Goal: Information Seeking & Learning: Learn about a topic

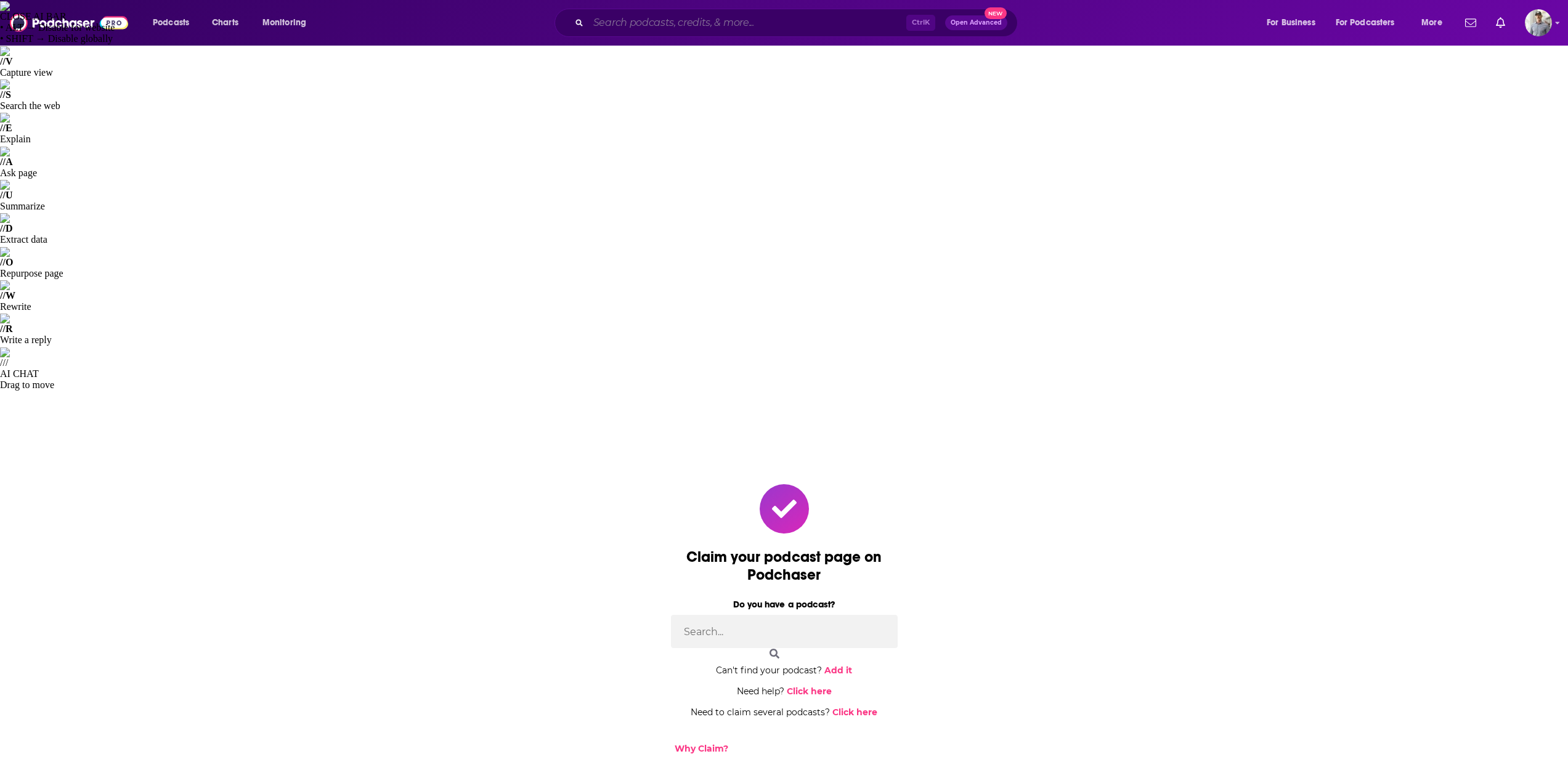
click at [740, 13] on input "Search podcasts, credits, & more..." at bounding box center [747, 22] width 318 height 20
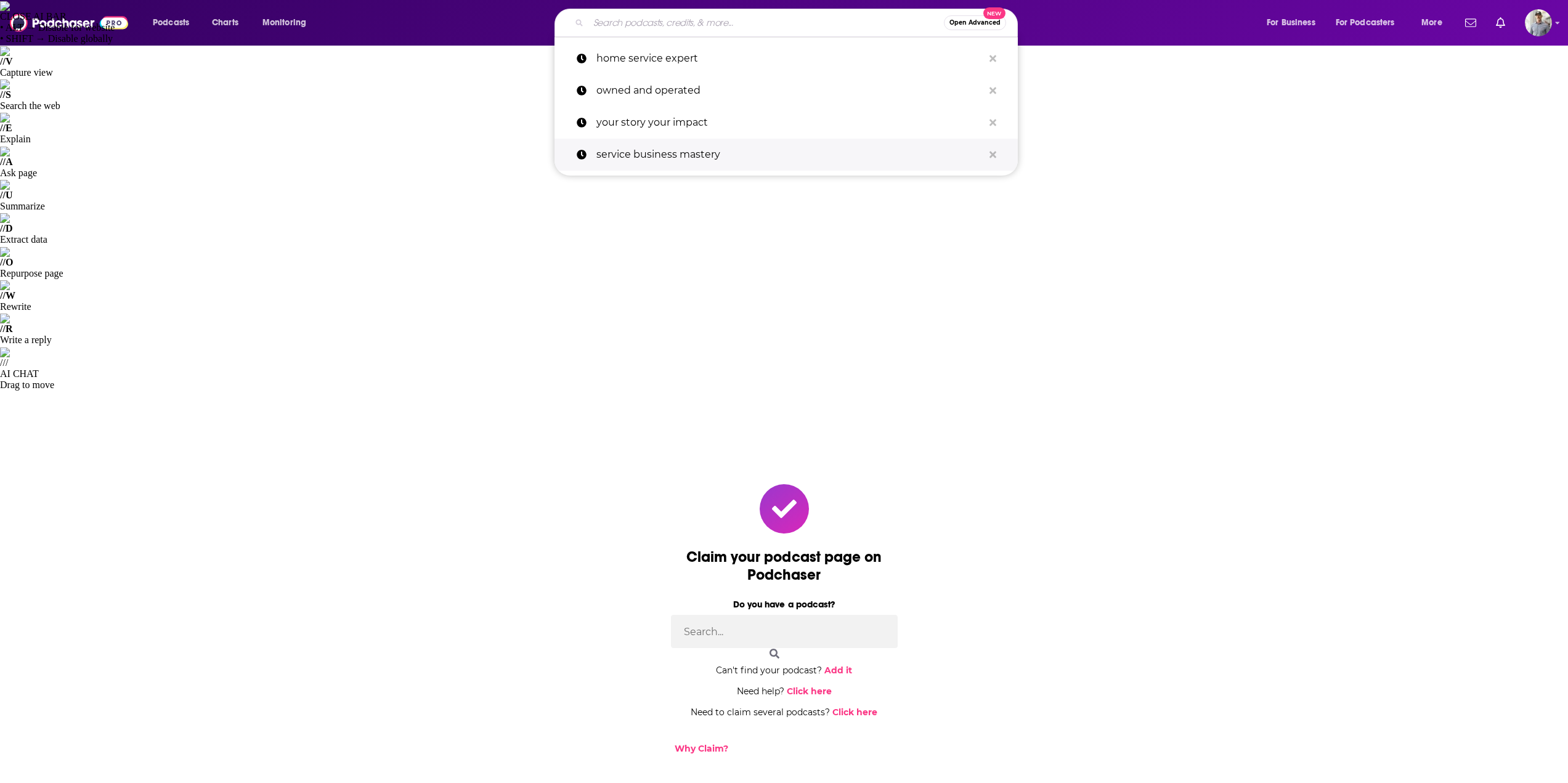
click at [672, 146] on p "service business mastery" at bounding box center [790, 155] width 387 height 32
type input "service business mastery"
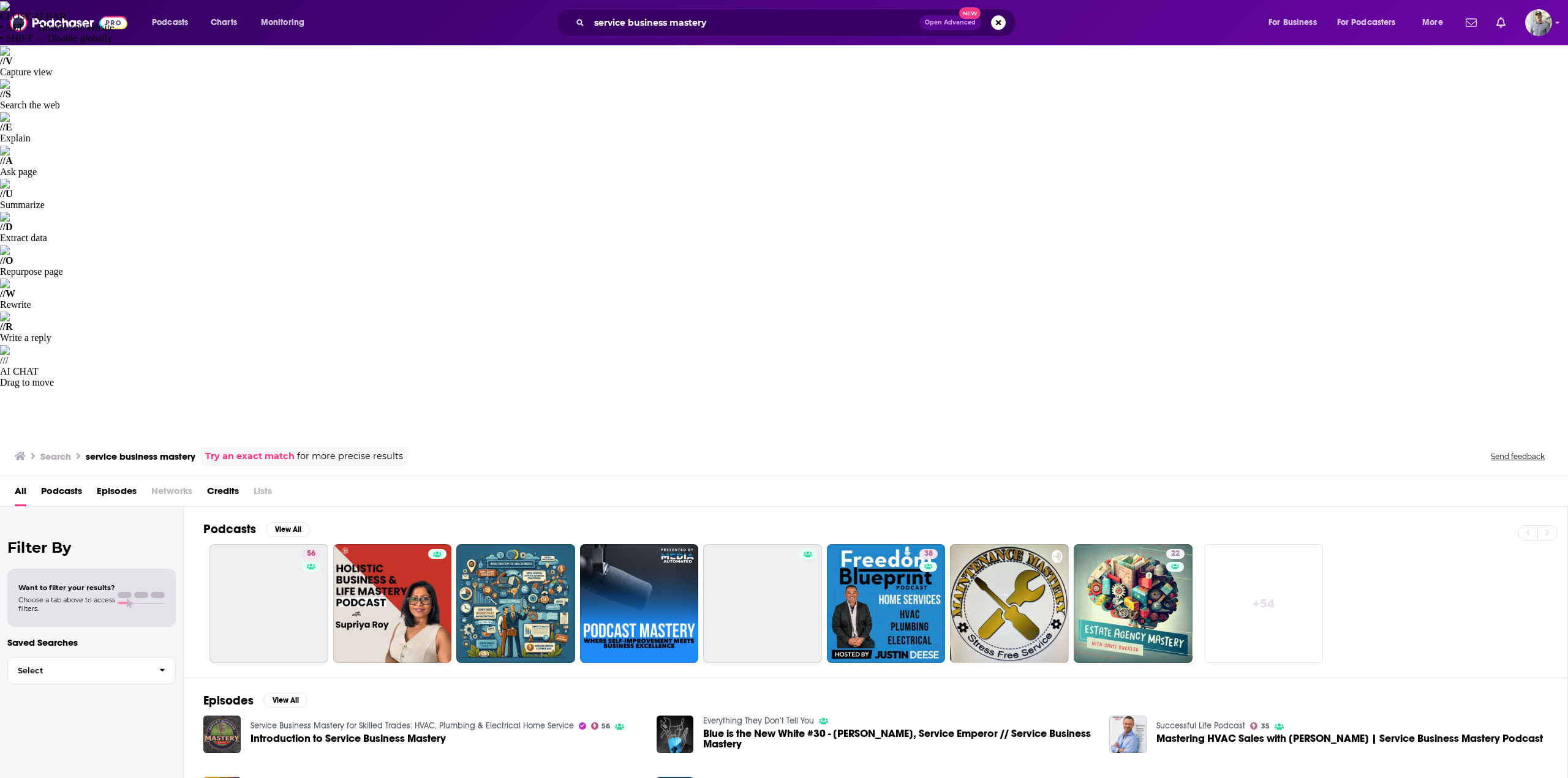
click at [331, 733] on span "Introduction to Service Business Mastery" at bounding box center [348, 738] width 196 height 10
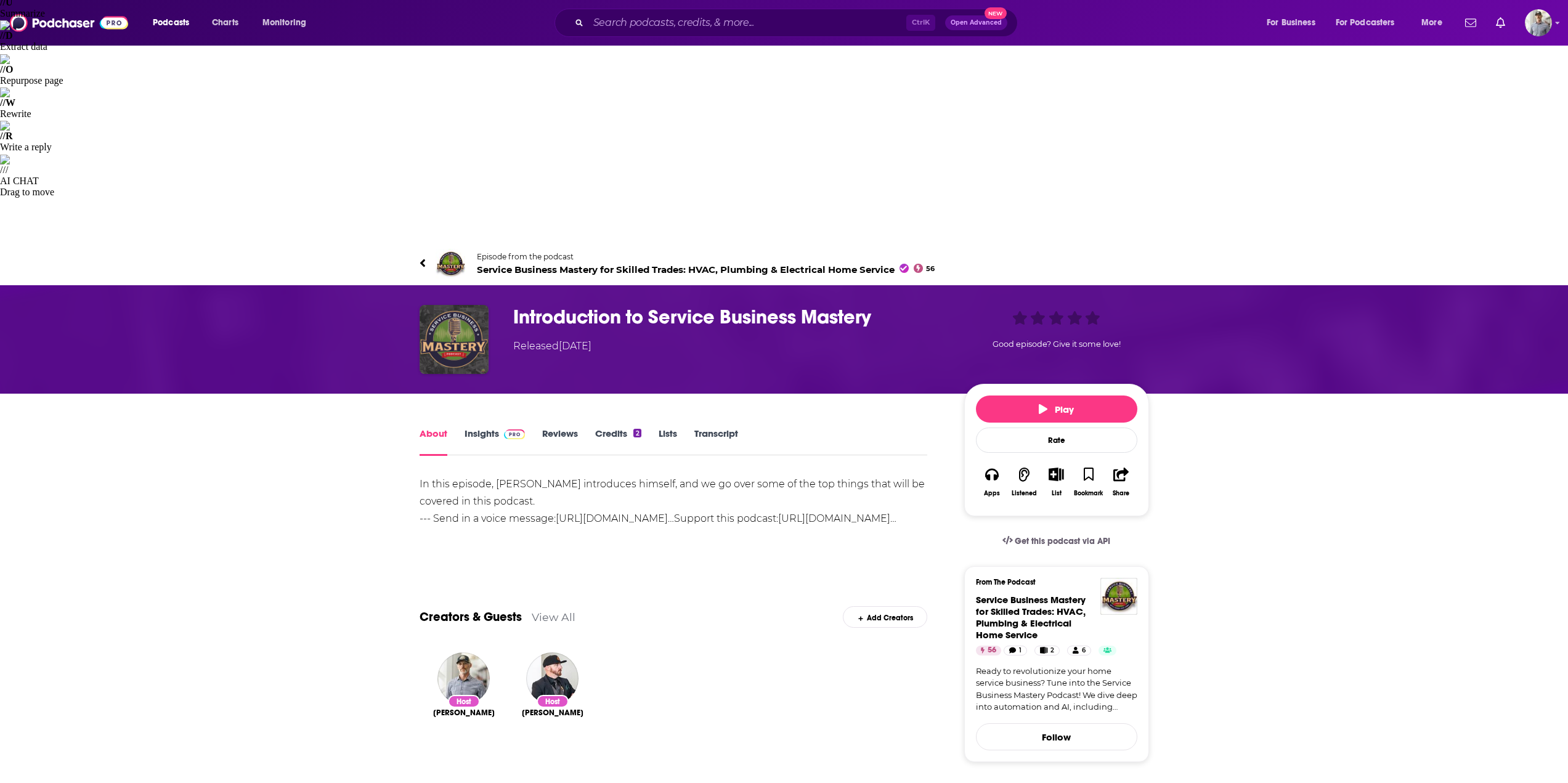
scroll to position [62, 0]
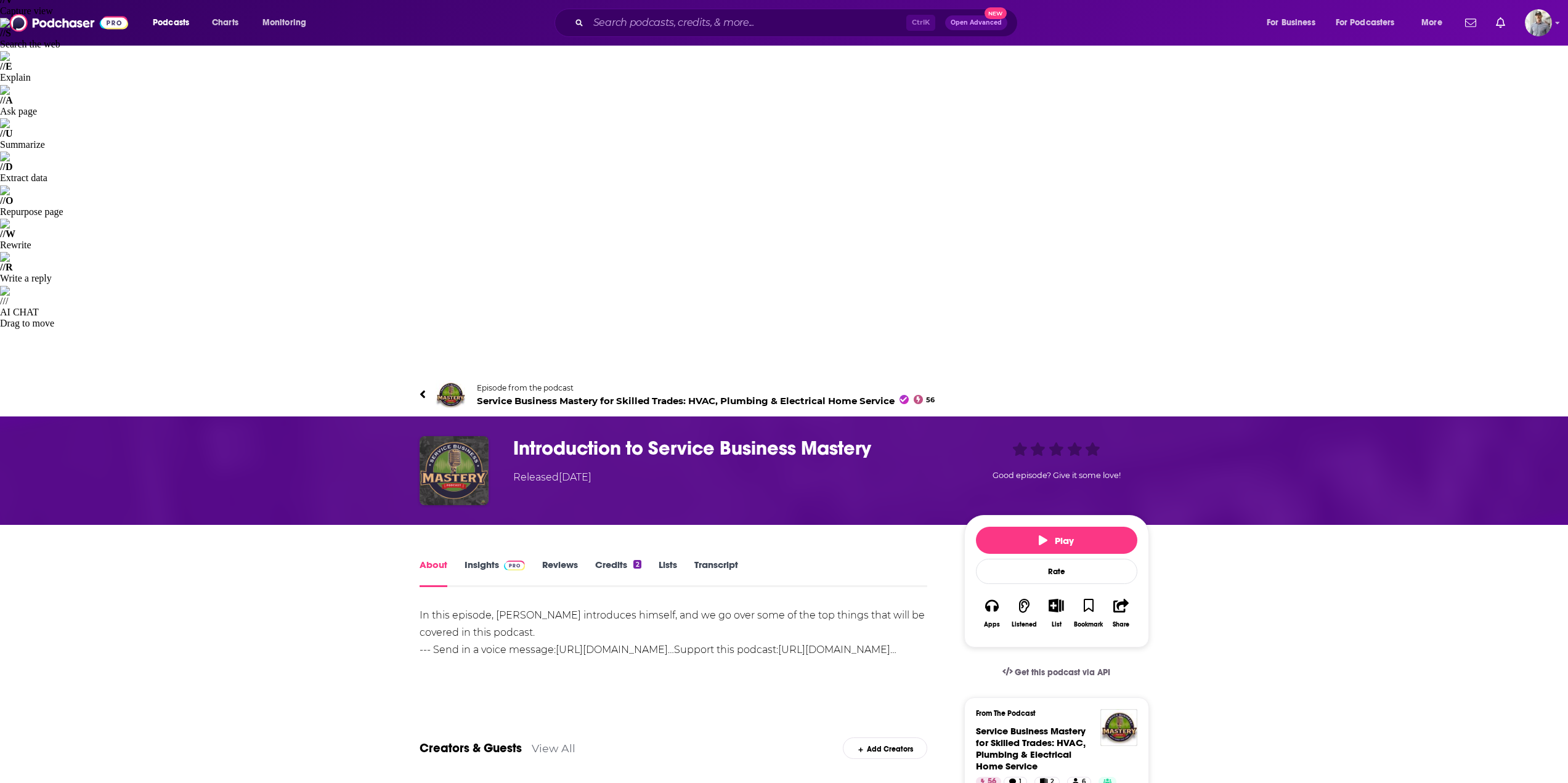
click at [482, 559] on link "Insights" at bounding box center [494, 573] width 61 height 28
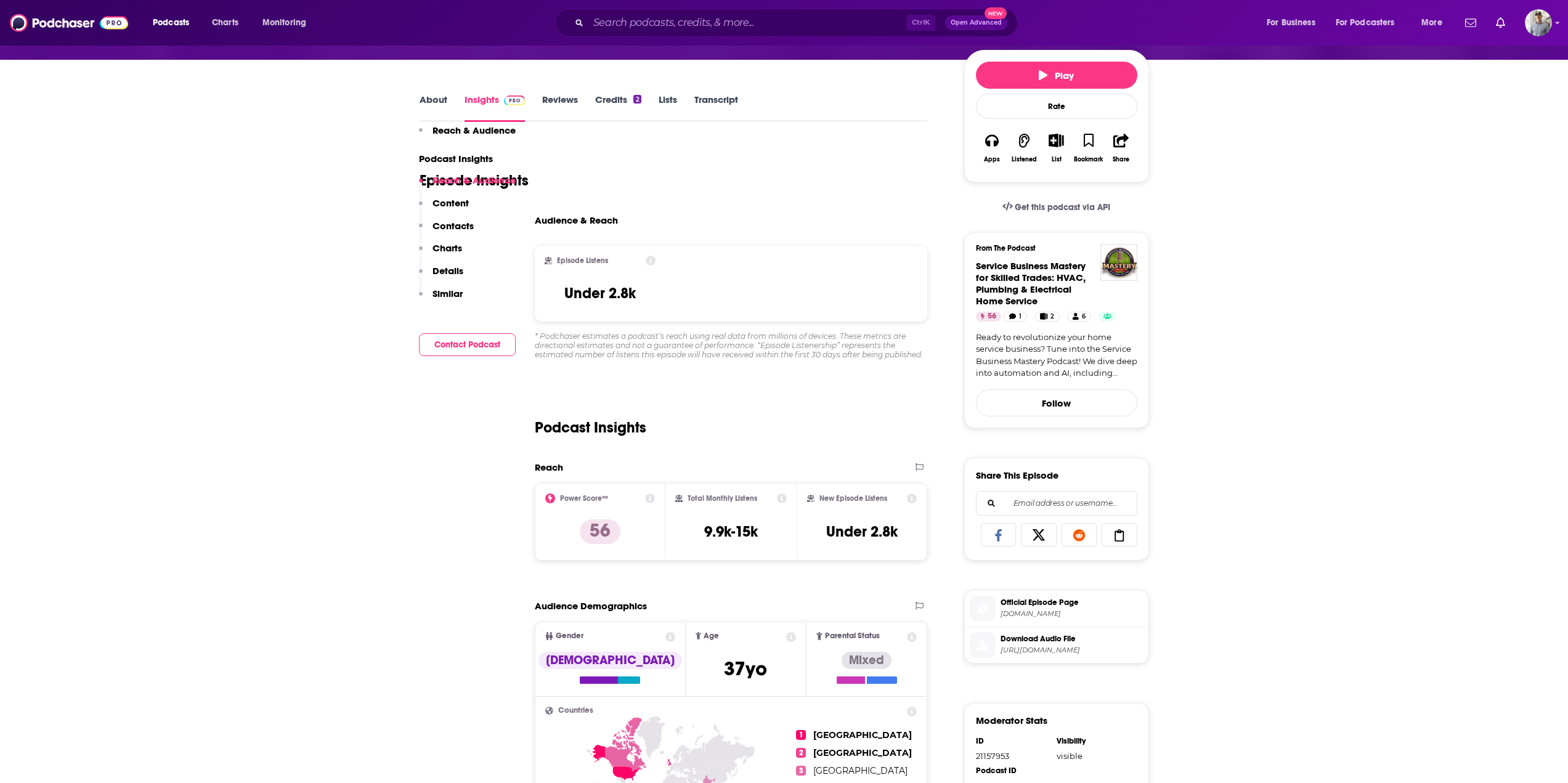
scroll to position [370, 0]
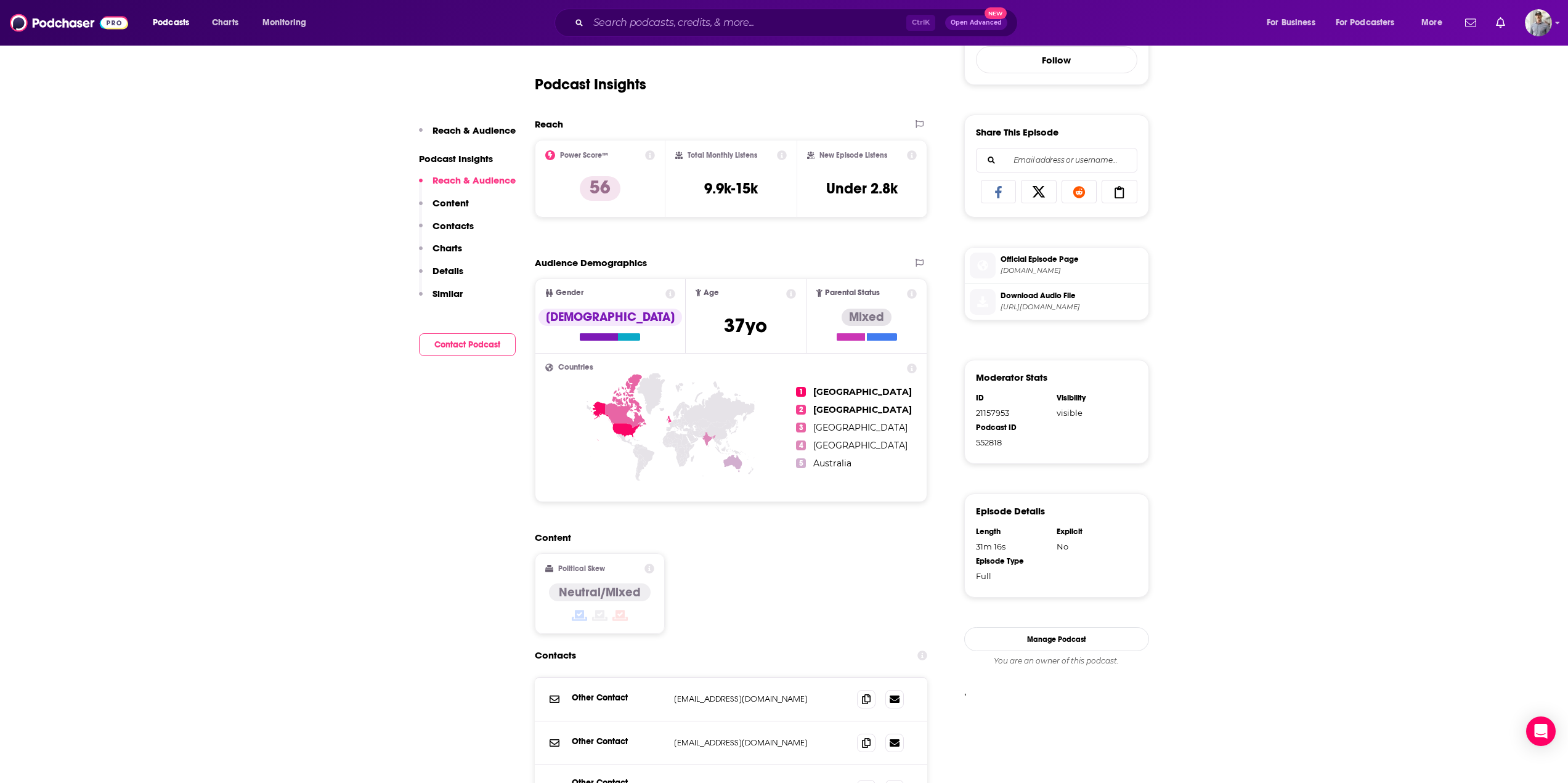
scroll to position [1048, 0]
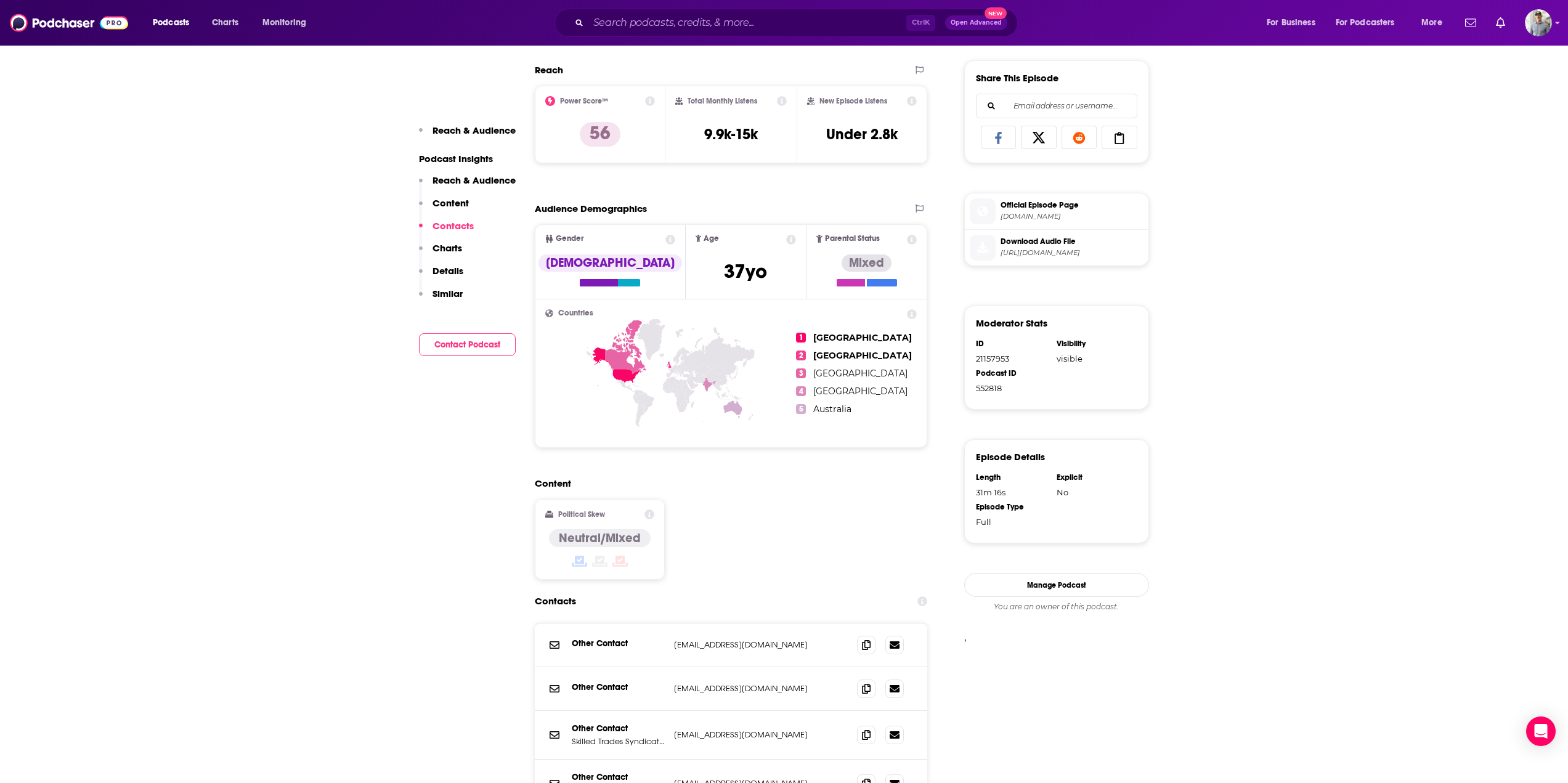
scroll to position [555, 0]
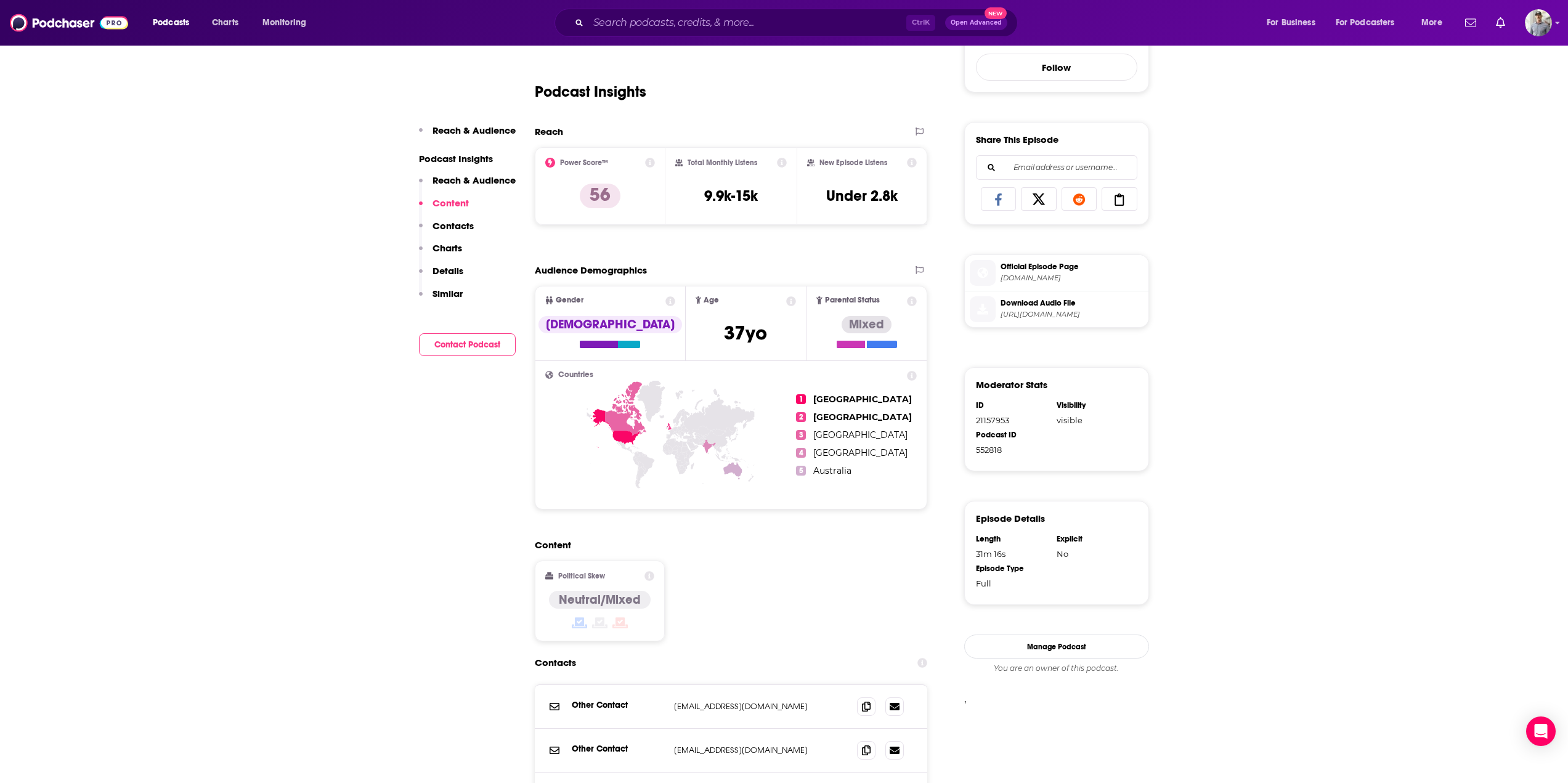
scroll to position [1233, 0]
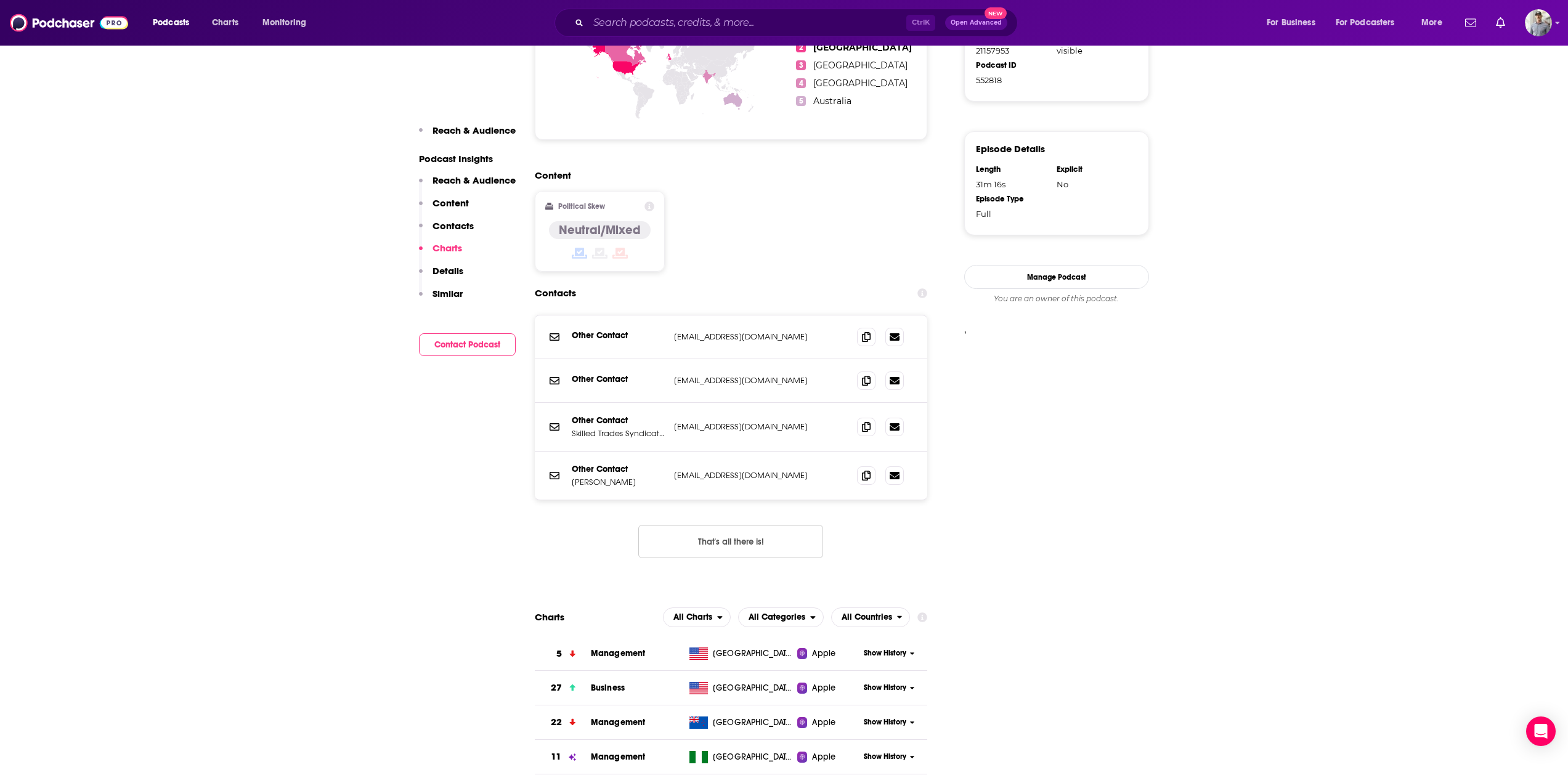
click at [913, 684] on icon at bounding box center [912, 688] width 5 height 8
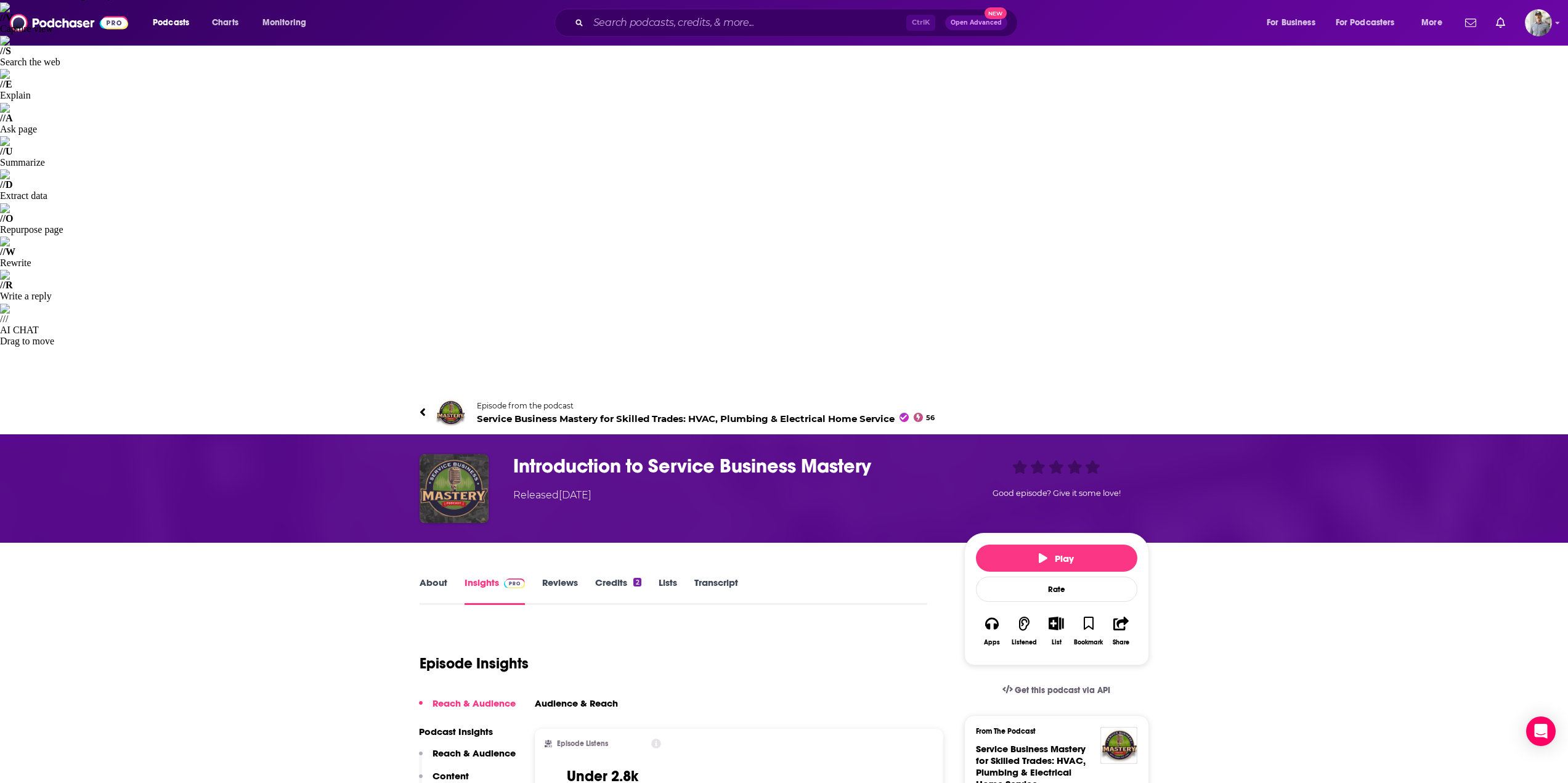
scroll to position [0, 0]
